Goal: Book appointment/travel/reservation

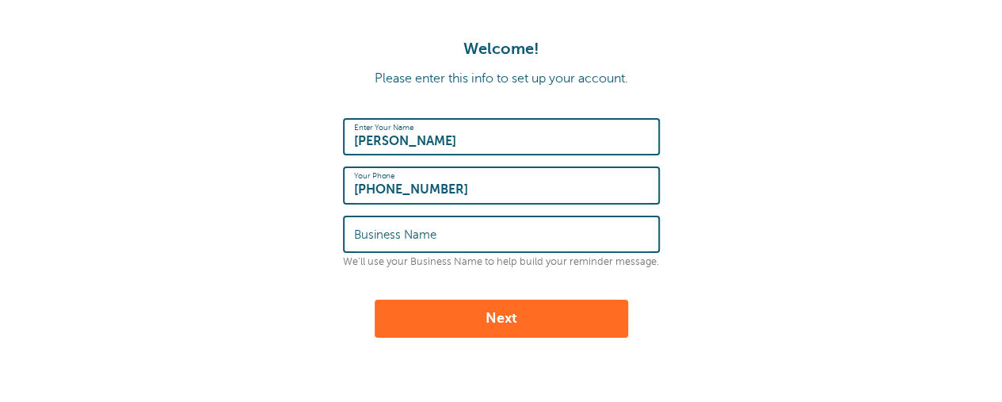
click at [519, 238] on input "Business Name" at bounding box center [501, 234] width 295 height 34
type input "American Lumber"
click at [539, 303] on button "Next" at bounding box center [502, 318] width 254 height 38
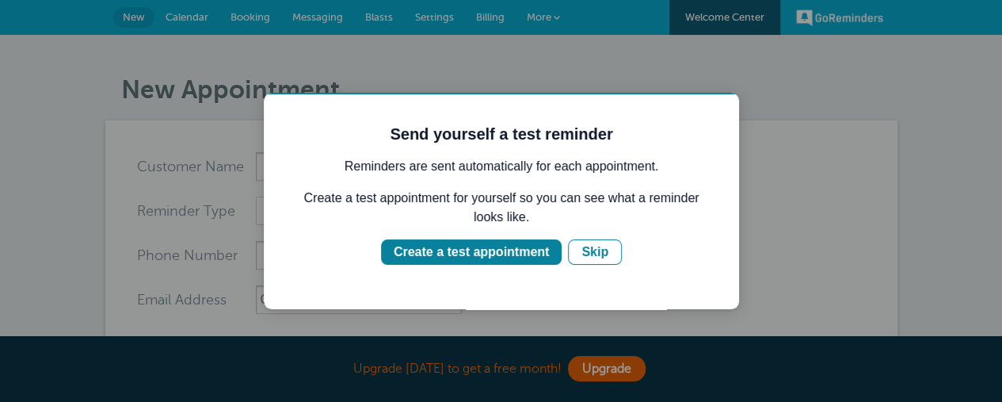
scroll to position [238, 0]
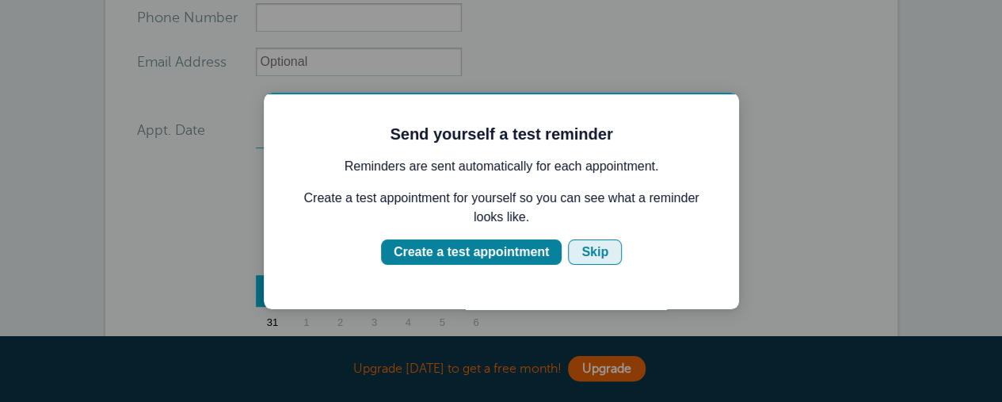
click at [600, 248] on div "Skip" at bounding box center [594, 251] width 27 height 19
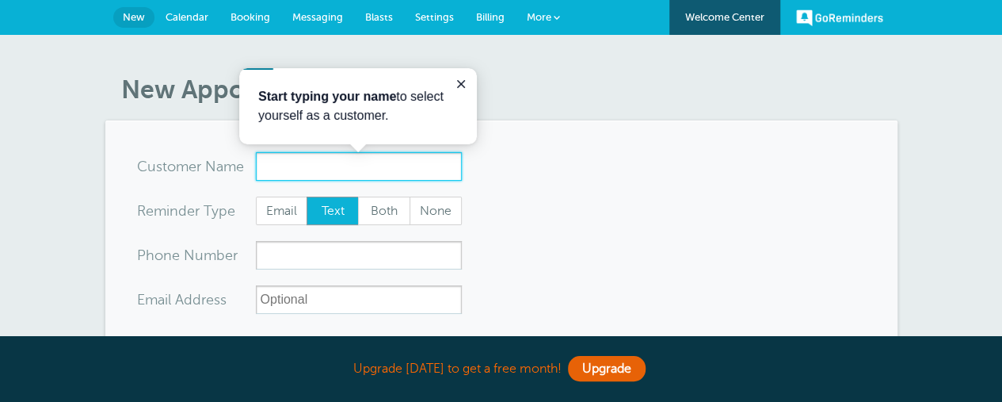
scroll to position [0, 0]
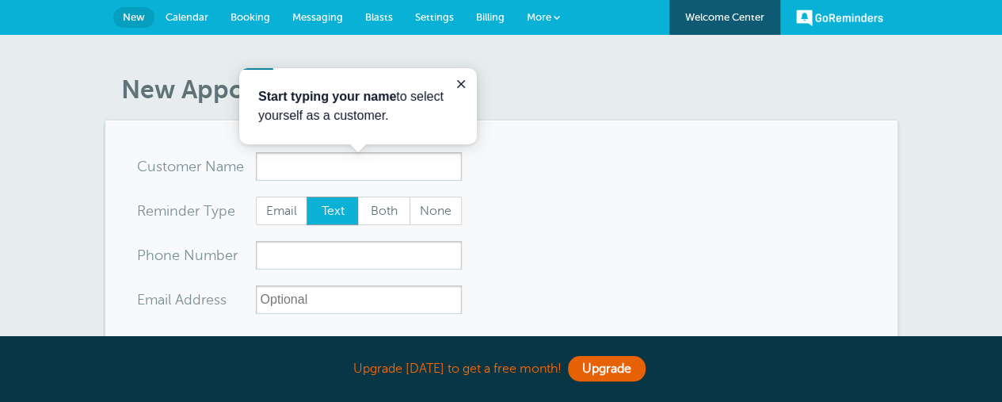
click at [465, 70] on div "Start typing your name to select yourself as a customer." at bounding box center [358, 106] width 238 height 76
click at [464, 75] on button "Close guide" at bounding box center [461, 83] width 19 height 19
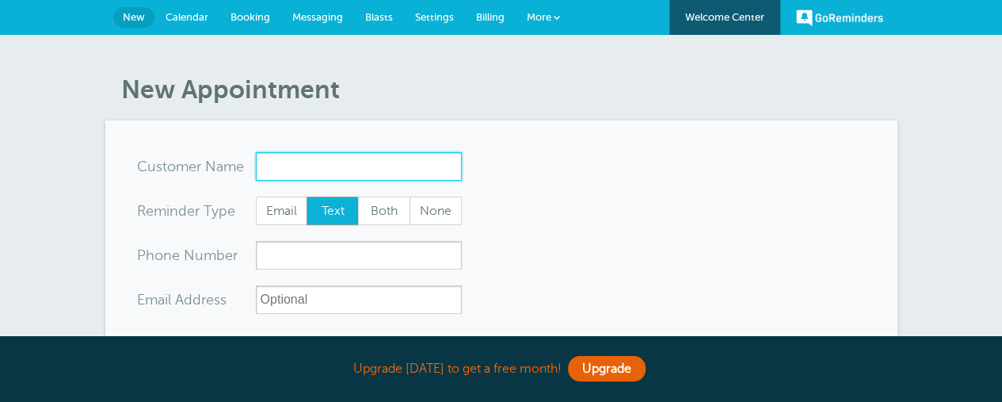
click at [309, 161] on input "x-no-autofill" at bounding box center [359, 166] width 206 height 29
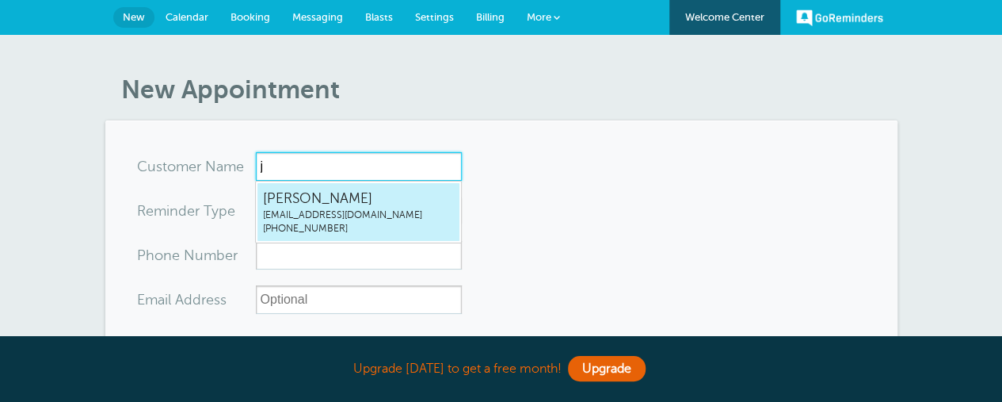
click at [339, 197] on span "[PERSON_NAME]" at bounding box center [358, 199] width 191 height 20
type input "[EMAIL_ADDRESS]"
type input "[PERSON_NAME]"
type input "[PHONE_NUMBER]"
type input "[EMAIL_ADDRESS][DOMAIN_NAME]"
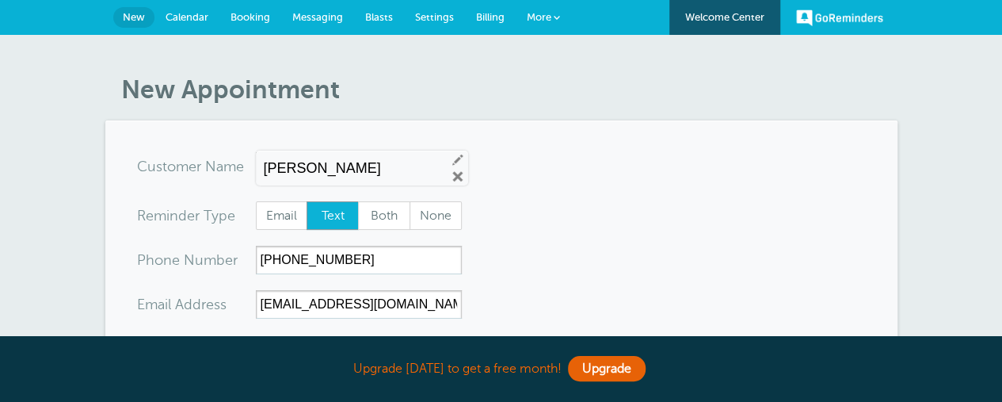
scroll to position [158, 0]
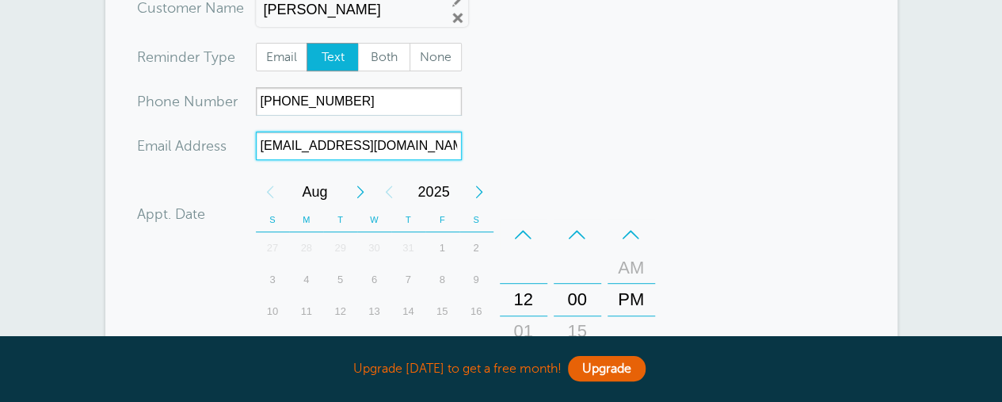
drag, startPoint x: 299, startPoint y: 191, endPoint x: 97, endPoint y: 193, distance: 202.0
click at [97, 193] on div "New Appointment You are creating a new customer. To use an existing customer se…" at bounding box center [501, 310] width 1002 height 868
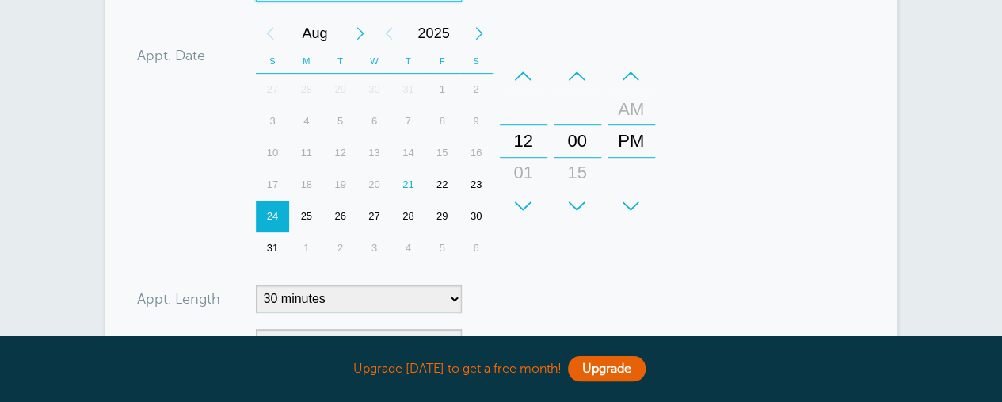
click at [410, 181] on div "21" at bounding box center [408, 185] width 34 height 32
click at [527, 82] on div "–" at bounding box center [524, 76] width 48 height 32
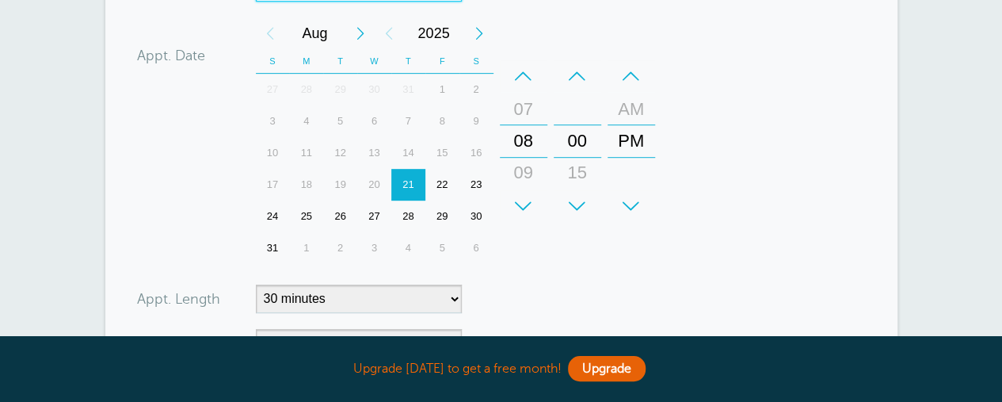
click at [583, 196] on div "+" at bounding box center [578, 206] width 48 height 32
click at [586, 181] on div "15" at bounding box center [577, 173] width 38 height 32
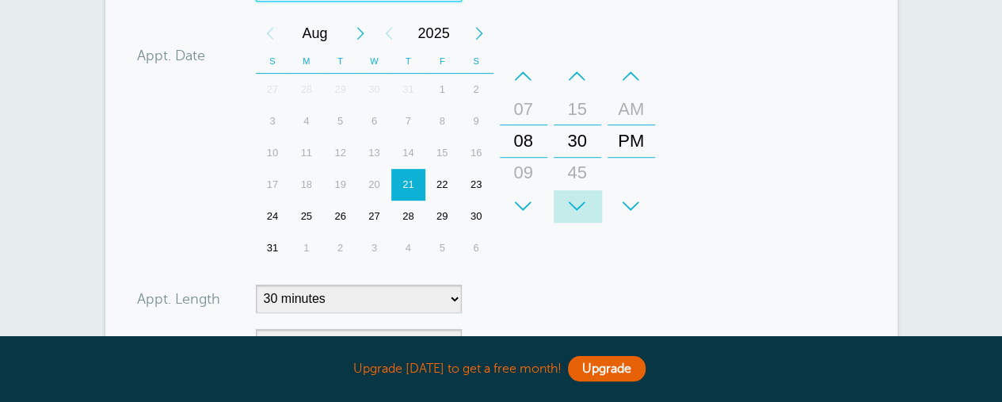
click at [580, 202] on div "+" at bounding box center [578, 206] width 48 height 32
click at [581, 202] on div "+" at bounding box center [578, 206] width 48 height 32
click at [525, 83] on div "–" at bounding box center [524, 76] width 48 height 32
click at [583, 199] on div "+" at bounding box center [578, 206] width 48 height 32
click at [539, 197] on div "+" at bounding box center [524, 206] width 48 height 32
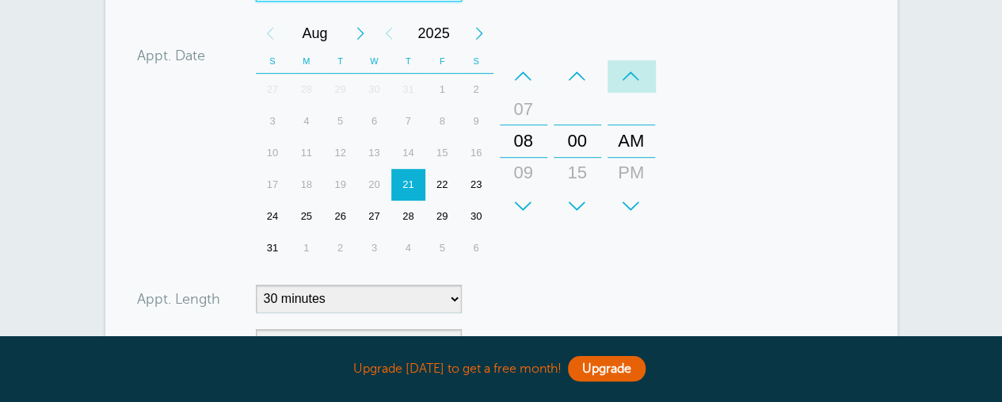
click at [640, 71] on div "–" at bounding box center [632, 76] width 48 height 32
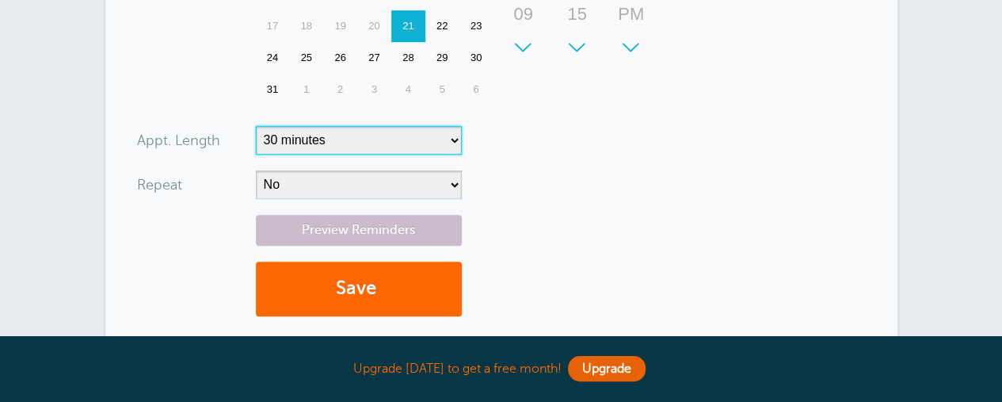
click at [437, 138] on select "5 minutes 10 minutes 15 minutes 20 minutes 25 minutes 30 minutes 35 minutes 40 …" at bounding box center [359, 140] width 206 height 29
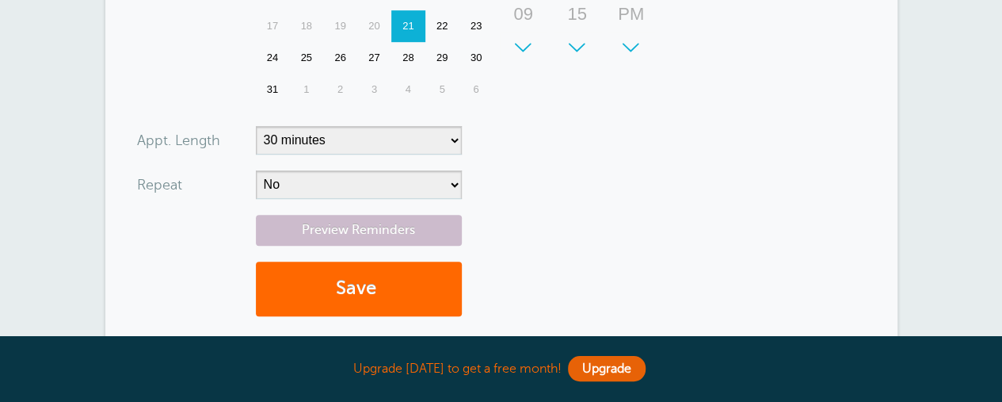
drag, startPoint x: 529, startPoint y: 142, endPoint x: 486, endPoint y: 163, distance: 47.8
click at [528, 142] on form "You are creating a new customer. To use an existing customer select one from th…" at bounding box center [501, 4] width 729 height 654
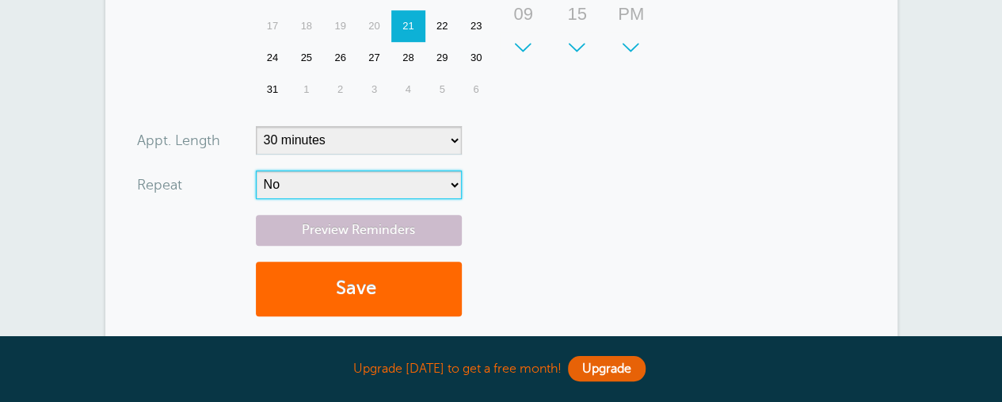
click at [408, 192] on select "No Daily Weekly Every 2 weeks Every 3 weeks Every 4 weeks Monthly Every 5 weeks…" at bounding box center [359, 184] width 206 height 29
select select "RRULE:FREQ=DAILY"
click at [256, 170] on select "No Daily Weekly Every 2 weeks Every 3 weeks Every 4 weeks Monthly Every 5 weeks…" at bounding box center [359, 184] width 206 height 29
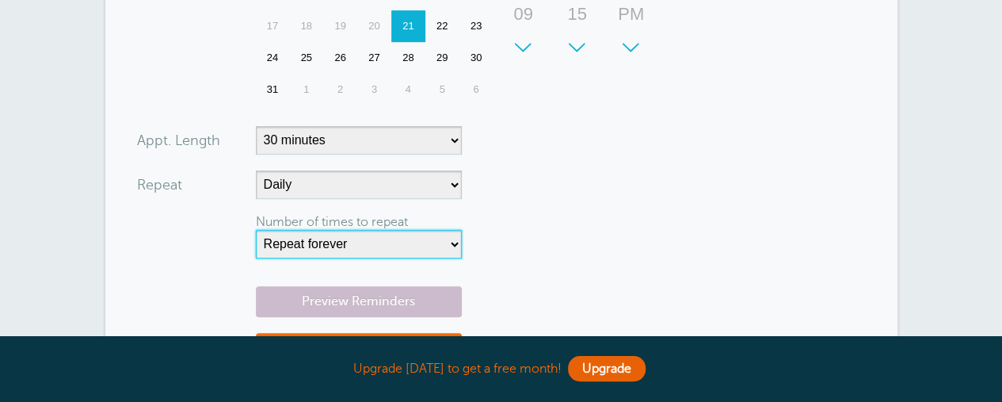
click at [417, 244] on select "Repeat forever 2 3 4 5 6 7 8 9 10 11 12 13 14 15 16 17 18 19 20" at bounding box center [359, 244] width 206 height 29
click at [256, 230] on select "Repeat forever 2 3 4 5 6 7 8 9 10 11 12 13 14 15 16 17 18 19 20" at bounding box center [359, 244] width 206 height 29
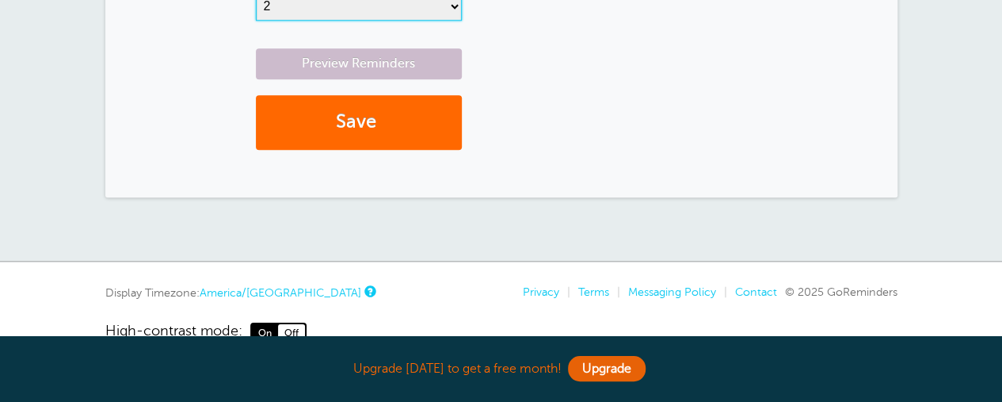
scroll to position [396, 0]
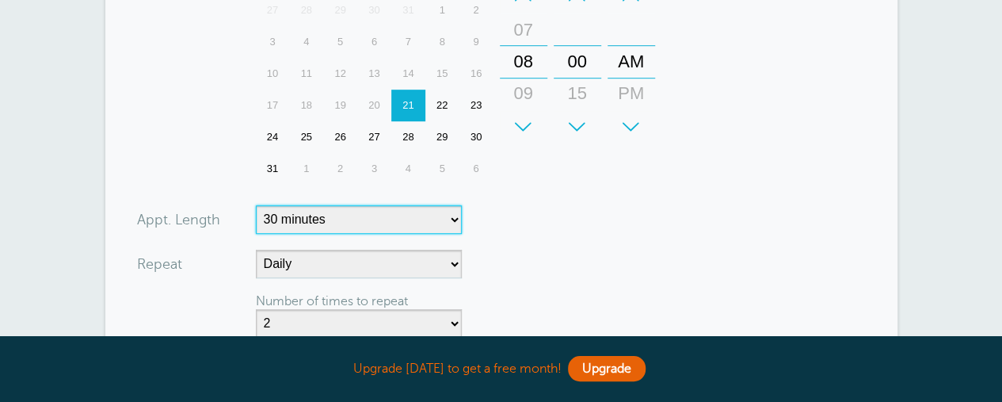
click at [434, 231] on select "5 minutes 10 minutes 15 minutes 20 minutes 25 minutes 30 minutes 35 minutes 40 …" at bounding box center [359, 219] width 206 height 29
click at [663, 247] on form "You are creating a new customer. To use an existing customer select one from th…" at bounding box center [501, 119] width 729 height 726
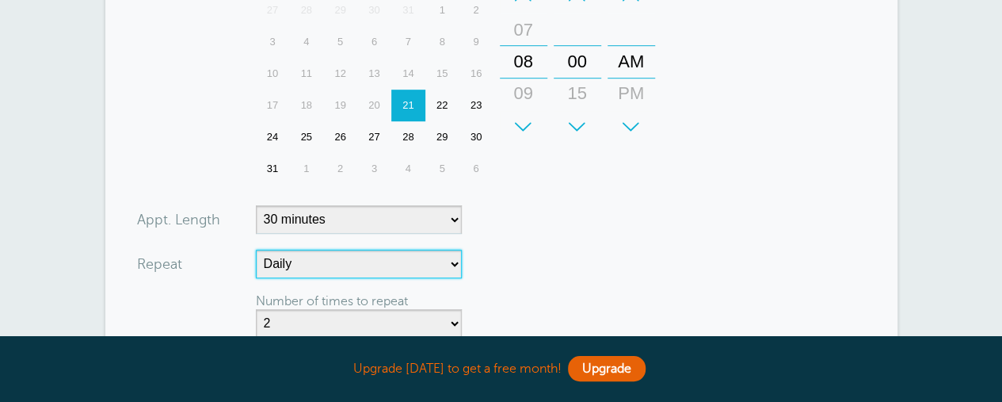
click at [440, 264] on select "No Daily Weekly Every 2 weeks Every 3 weeks Every 4 weeks Monthly Every 5 weeks…" at bounding box center [359, 264] width 206 height 29
click at [565, 219] on form "You are creating a new customer. To use an existing customer select one from th…" at bounding box center [501, 119] width 729 height 726
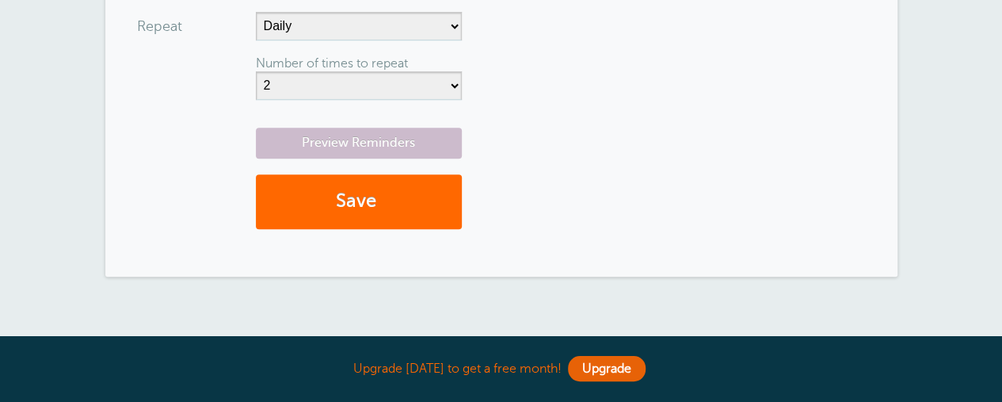
click at [381, 100] on div "Number of times to repeat Repeat forever 2 3 4 5 6 7 8 9 10 11 12 13 14 15 16 1…" at bounding box center [299, 83] width 325 height 55
click at [383, 93] on select "Repeat forever 2 3 4 5 6 7 8 9 10 11 12 13 14 15 16 17 18 19 20" at bounding box center [359, 85] width 206 height 29
select select "3"
click at [256, 71] on select "Repeat forever 2 3 4 5 6 7 8 9 10 11 12 13 14 15 16 17 18 19 20" at bounding box center [359, 85] width 206 height 29
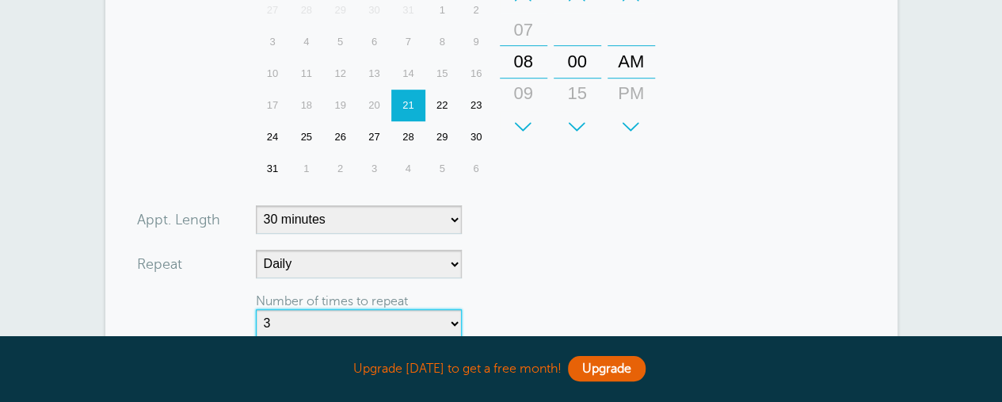
scroll to position [749, 0]
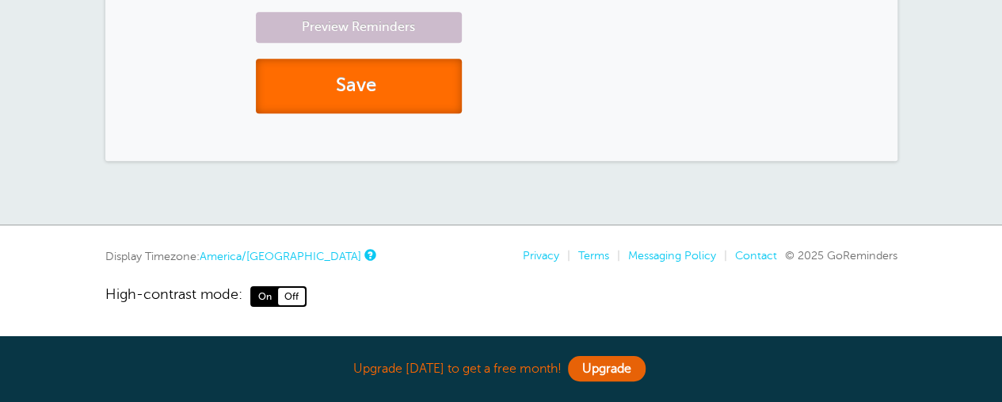
click at [429, 83] on button "Save" at bounding box center [359, 86] width 206 height 55
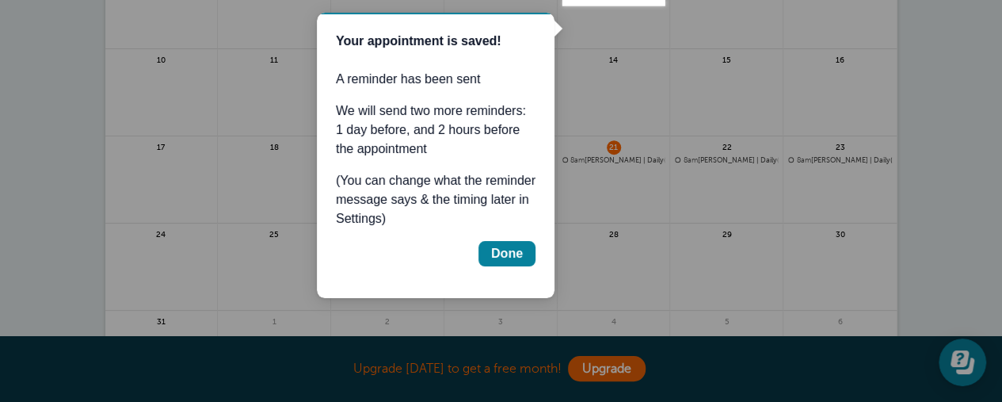
scroll to position [502, 0]
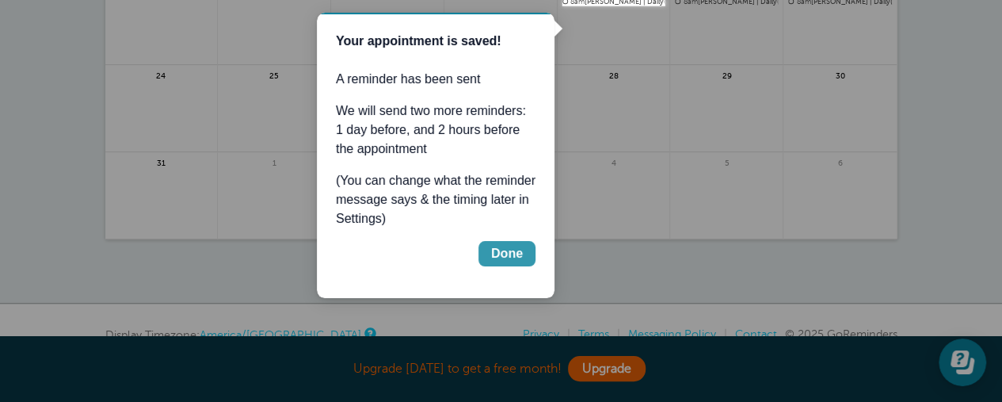
click at [515, 251] on div "Done" at bounding box center [507, 253] width 32 height 19
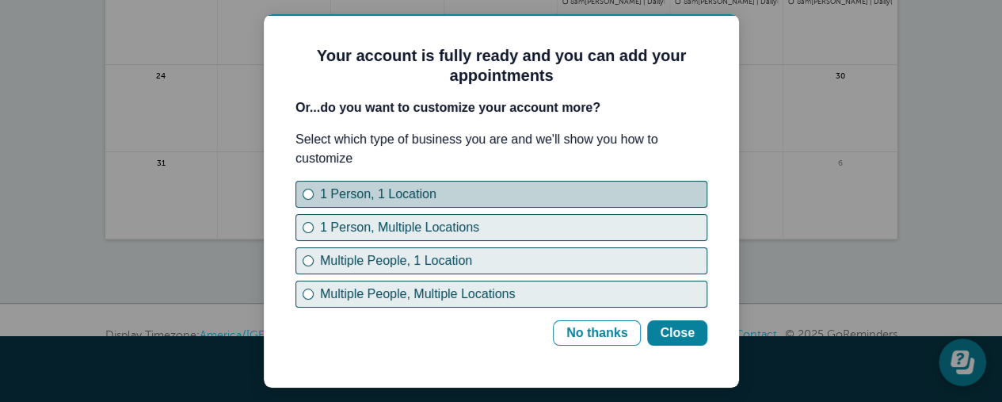
scroll to position [0, 0]
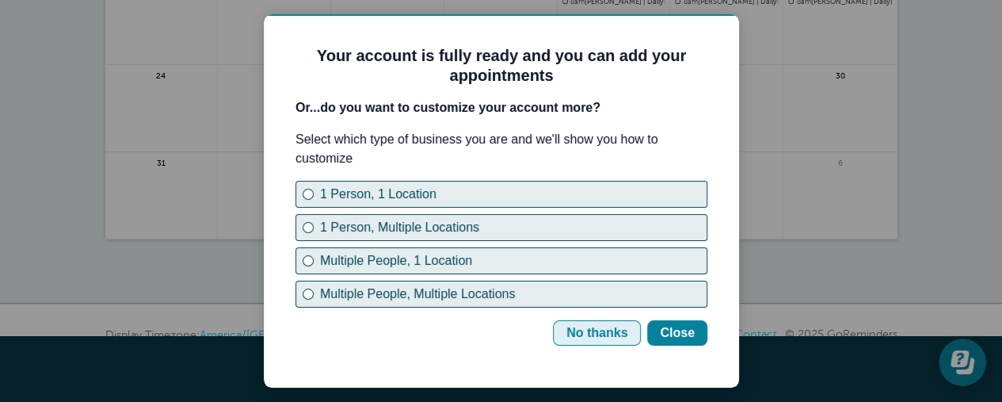
click at [627, 335] on div "No thanks" at bounding box center [596, 332] width 61 height 19
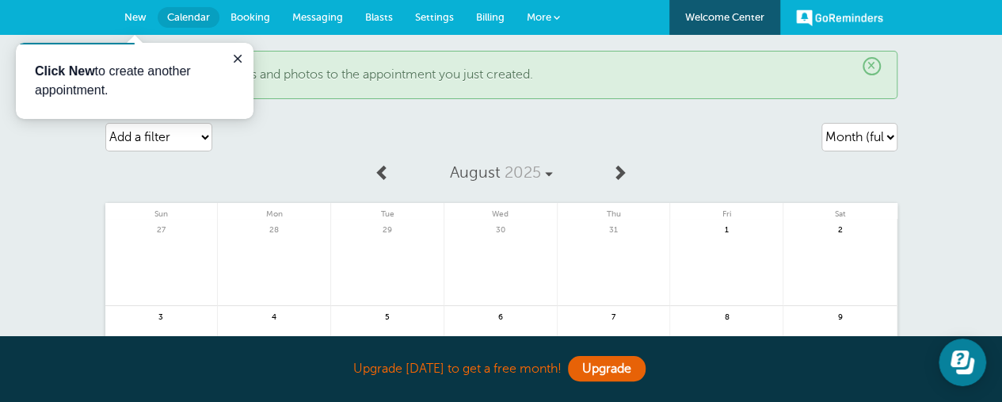
click at [142, 17] on span "New" at bounding box center [135, 17] width 22 height 12
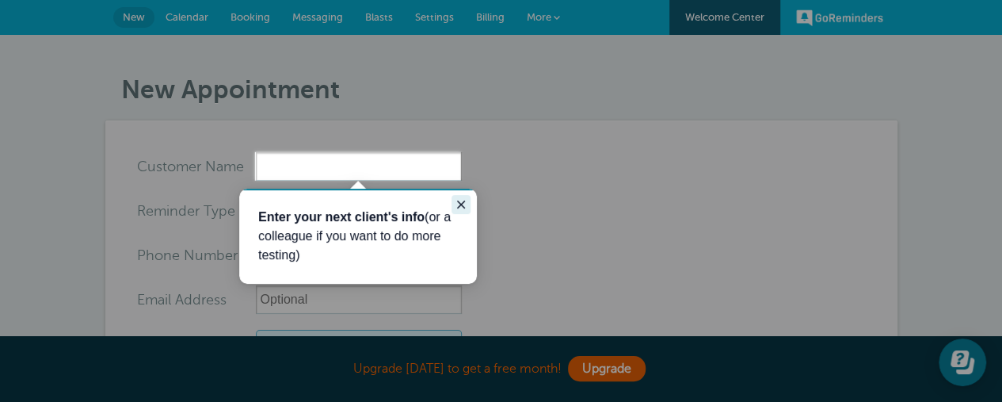
click at [463, 202] on icon "Close guide" at bounding box center [461, 204] width 8 height 8
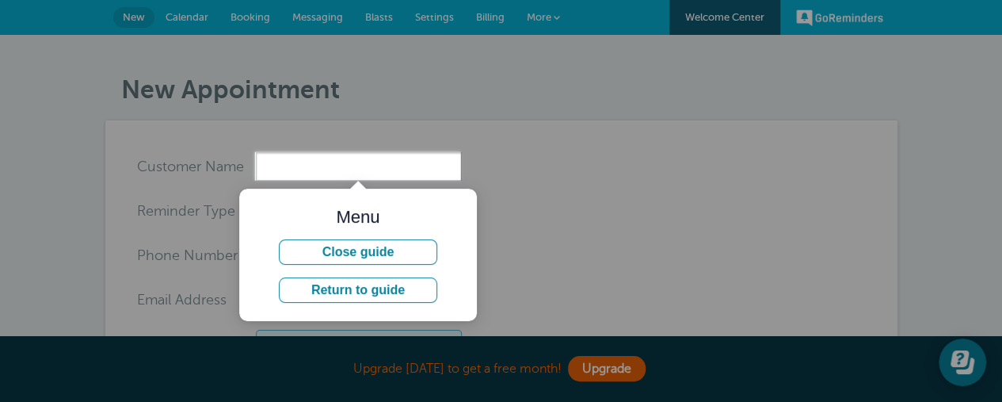
click at [456, 200] on div "Menu Close guide Return to guide" at bounding box center [358, 255] width 238 height 133
click at [408, 255] on button "Close guide" at bounding box center [358, 251] width 158 height 25
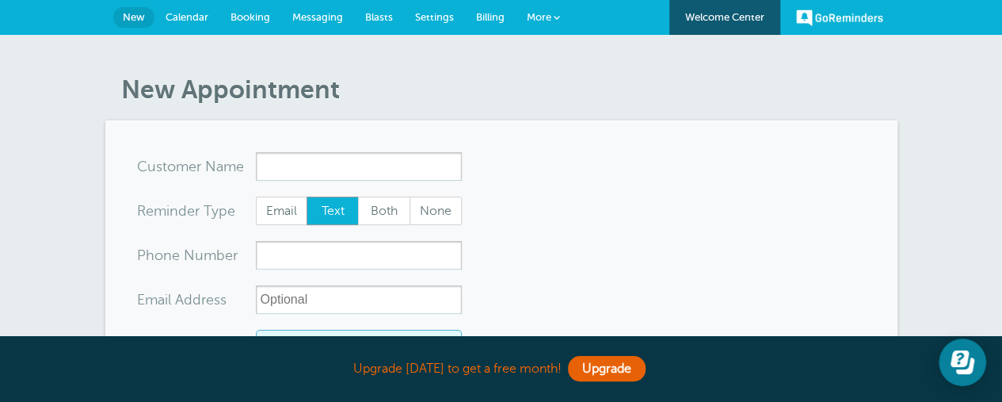
click at [810, 25] on link "GoReminders" at bounding box center [839, 17] width 87 height 35
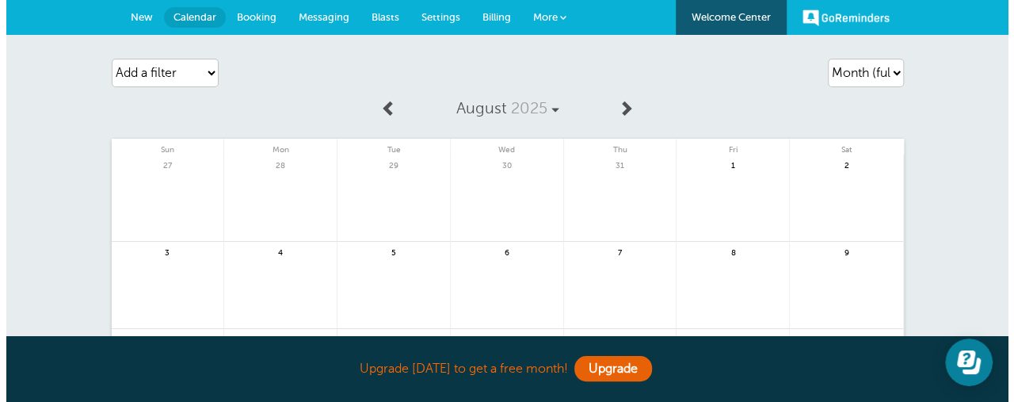
scroll to position [158, 0]
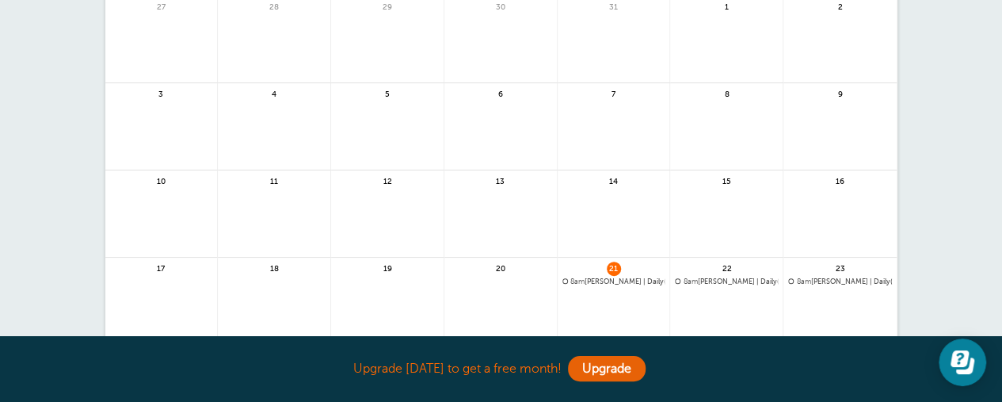
click at [615, 278] on span "8am Joshua | Daily(3 more times)" at bounding box center [613, 281] width 103 height 9
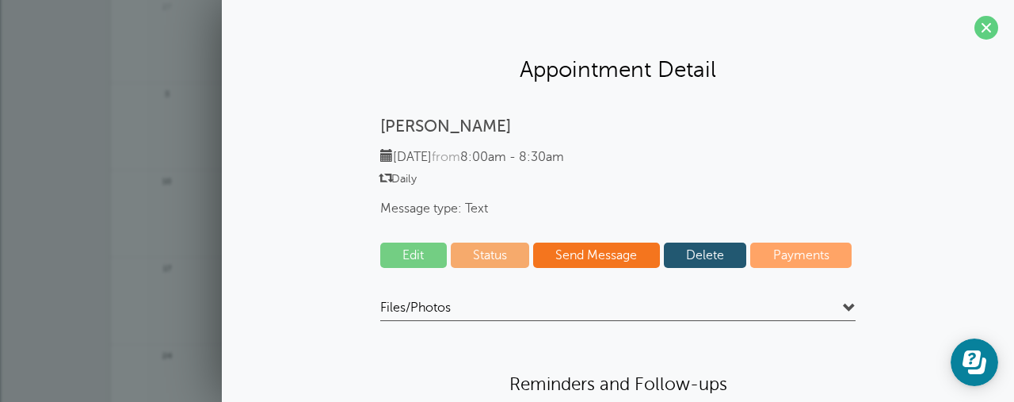
click at [417, 261] on link "Edit" at bounding box center [413, 254] width 67 height 25
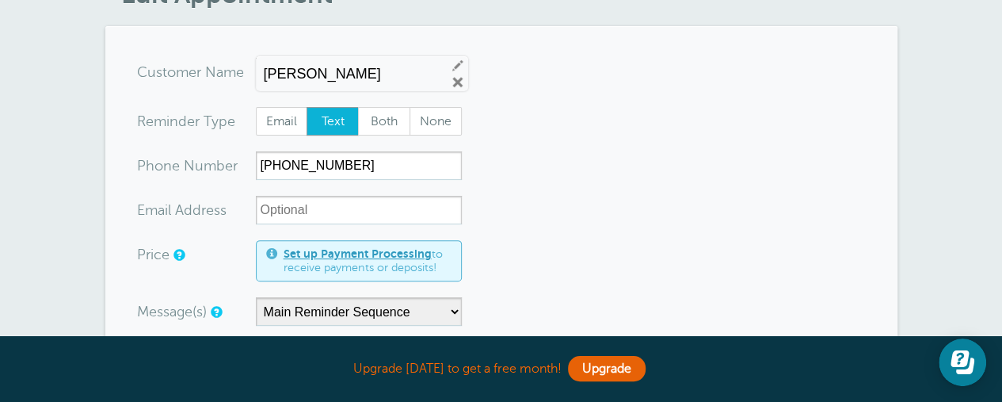
scroll to position [238, 0]
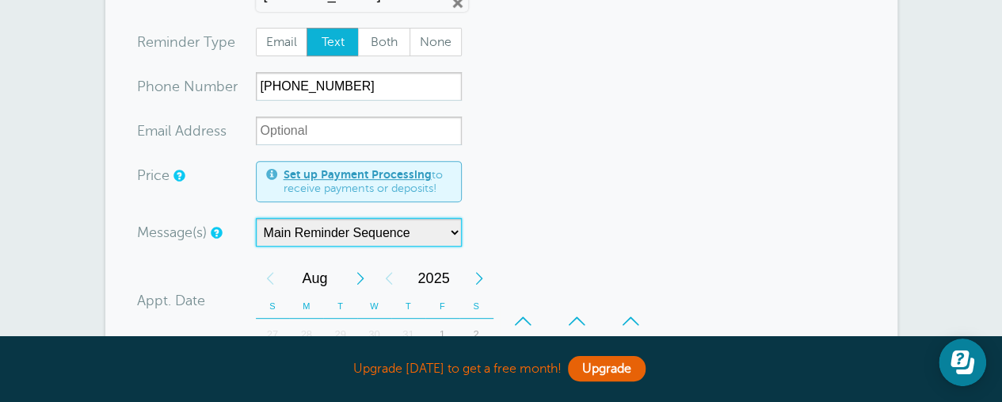
click at [444, 238] on select "Main Reminder Sequence" at bounding box center [359, 232] width 206 height 29
click at [486, 247] on form "You are creating a new customer. To use an existing customer select one from th…" at bounding box center [501, 385] width 729 height 812
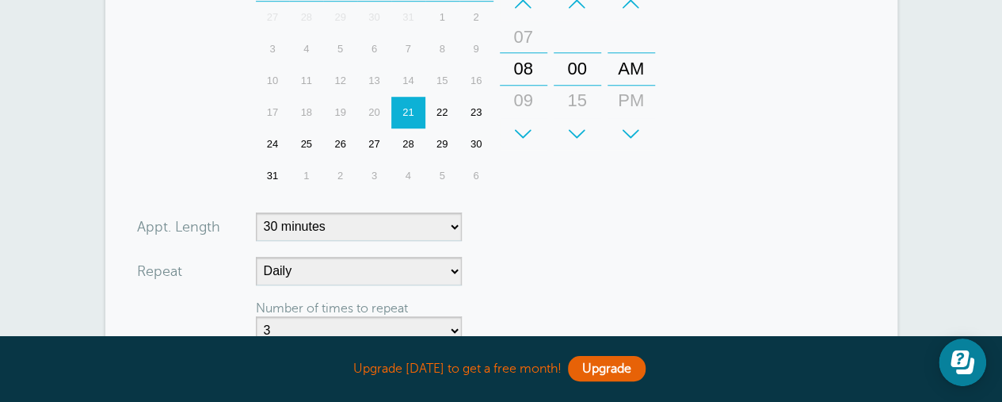
scroll to position [713, 0]
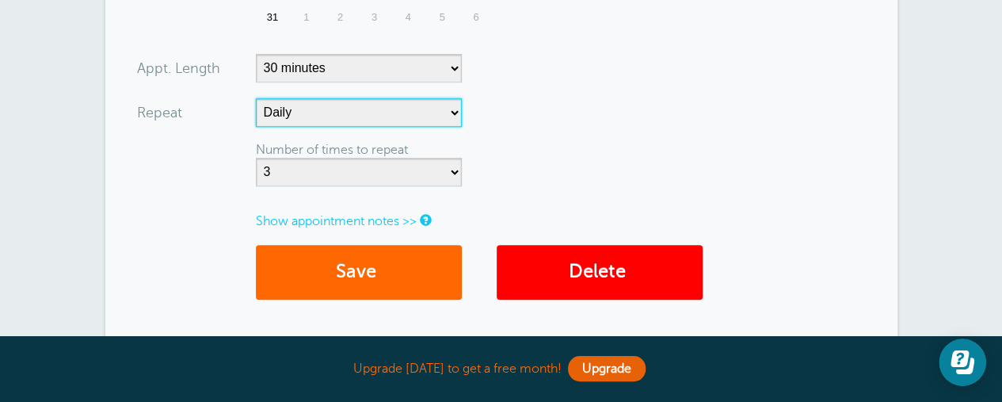
click at [418, 115] on select "No Daily Weekly Every 2 weeks Every 3 weeks Every 4 weeks Monthly Every 5 weeks…" at bounding box center [359, 112] width 206 height 29
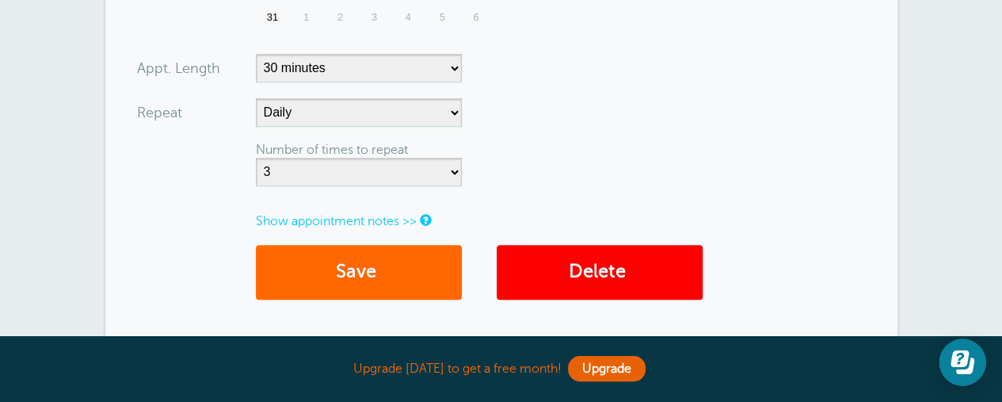
click at [393, 223] on link "Show appointment notes >>" at bounding box center [336, 221] width 161 height 14
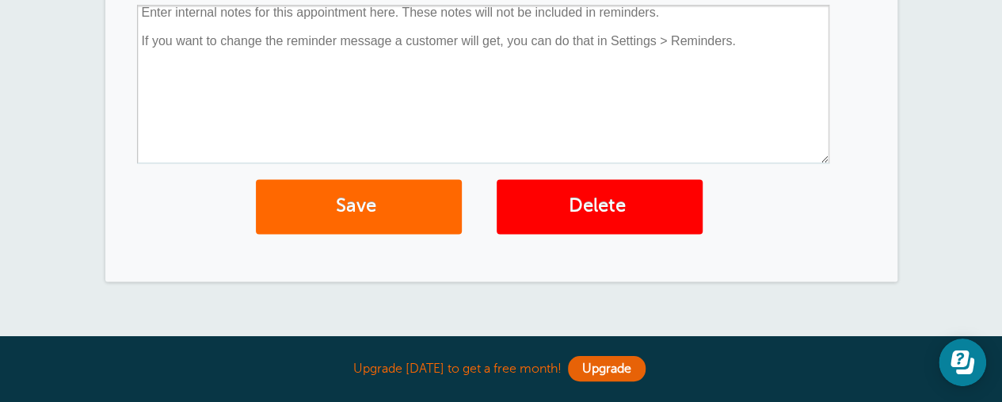
scroll to position [634, 0]
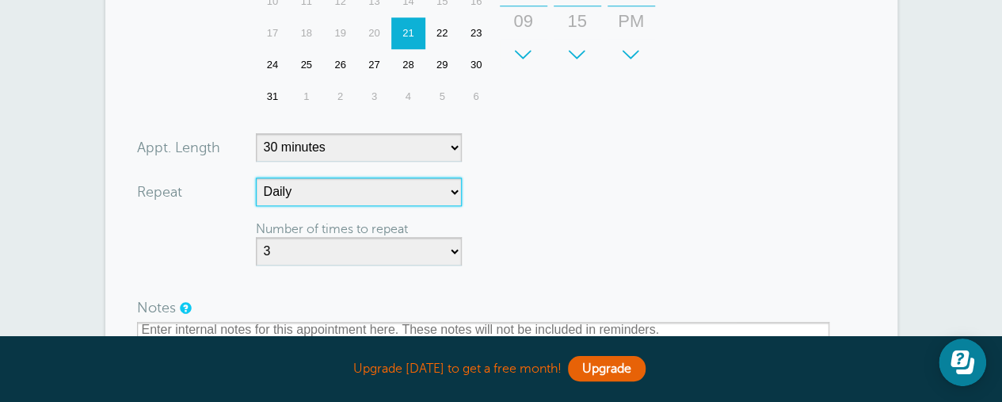
click at [425, 186] on select "No Daily Weekly Every 2 weeks Every 3 weeks Every 4 weeks Monthly Every 5 weeks…" at bounding box center [359, 191] width 206 height 29
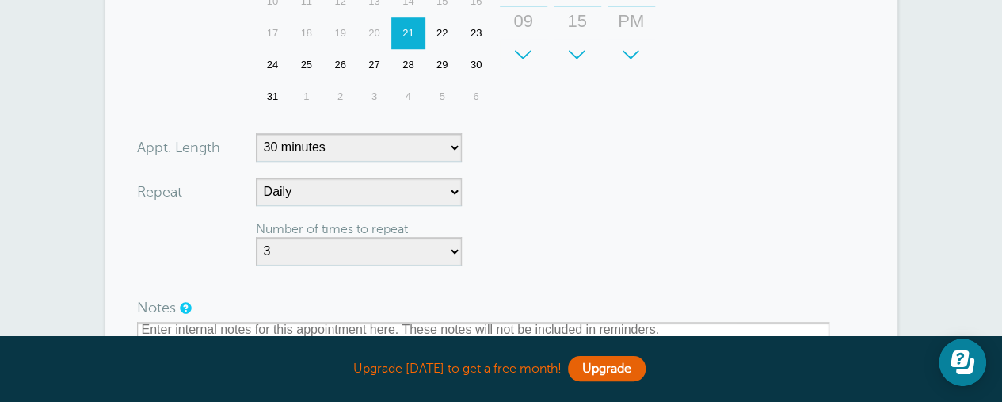
click at [542, 153] on form "You are creating a new customer. To use an existing customer select one from th…" at bounding box center [501, 75] width 729 height 984
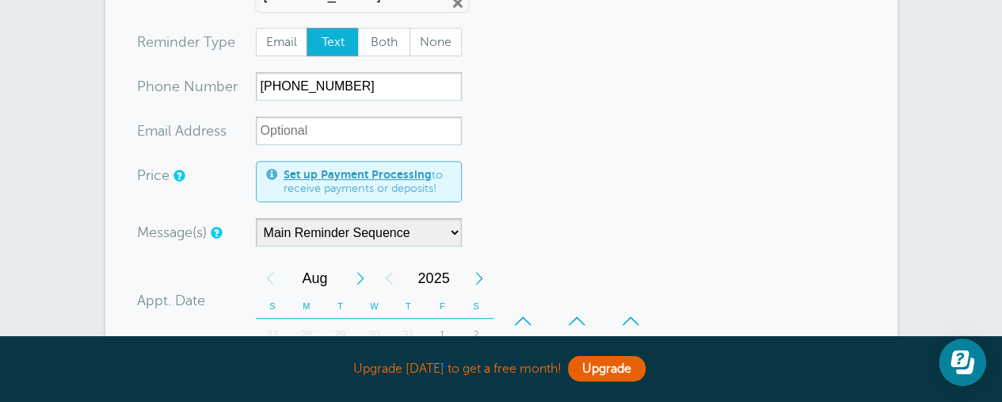
scroll to position [0, 0]
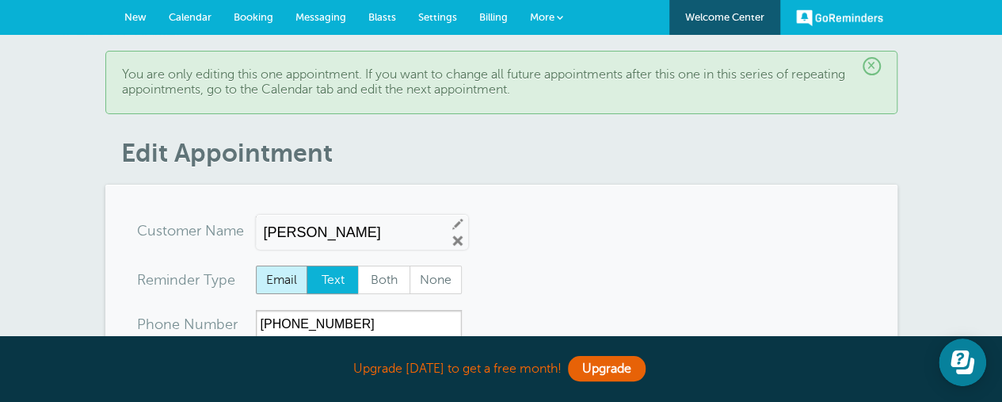
click at [286, 275] on span "Email" at bounding box center [282, 279] width 51 height 27
click at [256, 265] on input "Email" at bounding box center [255, 265] width 1 height 1
radio input "true"
click at [317, 278] on span "Text" at bounding box center [332, 279] width 51 height 27
click at [844, 18] on link "GoReminders" at bounding box center [839, 17] width 87 height 35
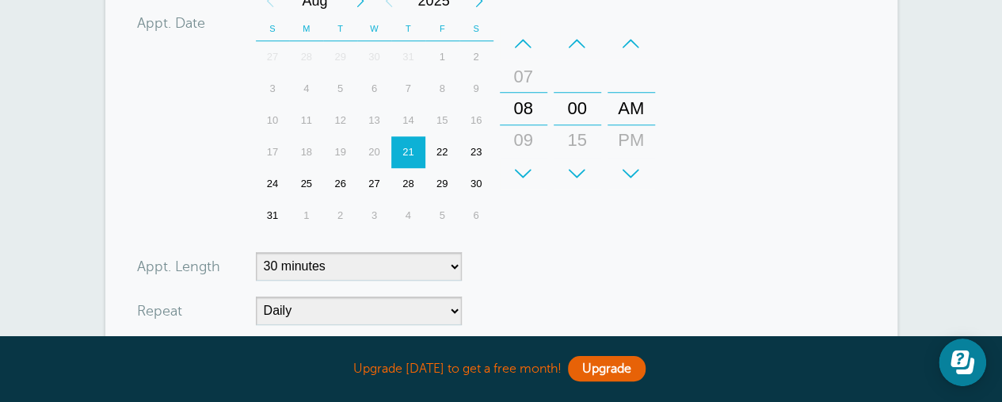
scroll to position [119, 0]
